Goal: Task Accomplishment & Management: Manage account settings

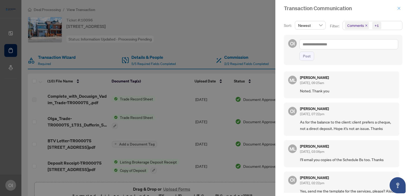
click at [401, 8] on icon "close" at bounding box center [400, 8] width 4 height 4
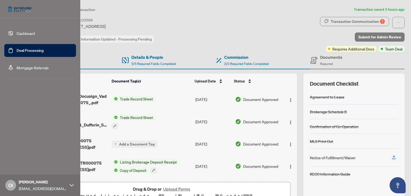
click at [17, 31] on link "Dashboard" at bounding box center [26, 33] width 18 height 5
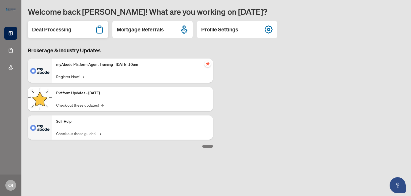
click at [62, 29] on h2 "Deal Processing" at bounding box center [51, 30] width 39 height 8
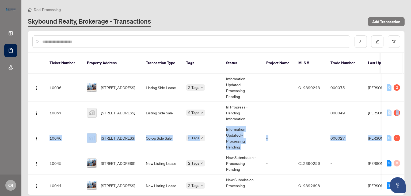
drag, startPoint x: 405, startPoint y: 106, endPoint x: 408, endPoint y: 123, distance: 18.2
click at [408, 123] on main "Deal Processing Skybound Realty, Brokerage - Transactions Add Transaction Ticke…" at bounding box center [216, 98] width 390 height 196
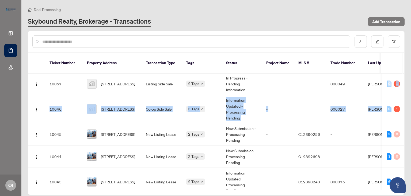
scroll to position [36, 0]
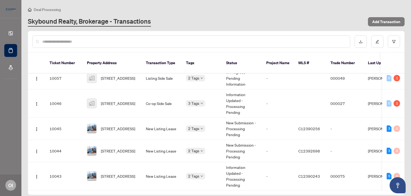
click at [246, 36] on div at bounding box center [191, 41] width 318 height 12
click at [171, 122] on td "New Listing Lease" at bounding box center [162, 128] width 40 height 22
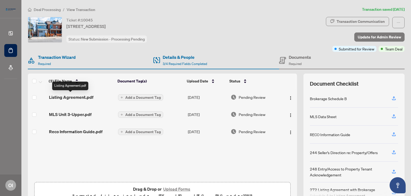
click at [85, 95] on span "Listing Agreement.pdf" at bounding box center [71, 97] width 44 height 6
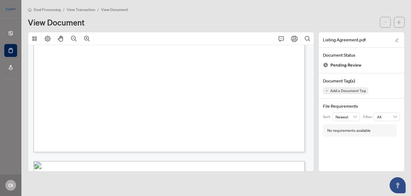
scroll to position [239, 0]
